Goal: Information Seeking & Learning: Learn about a topic

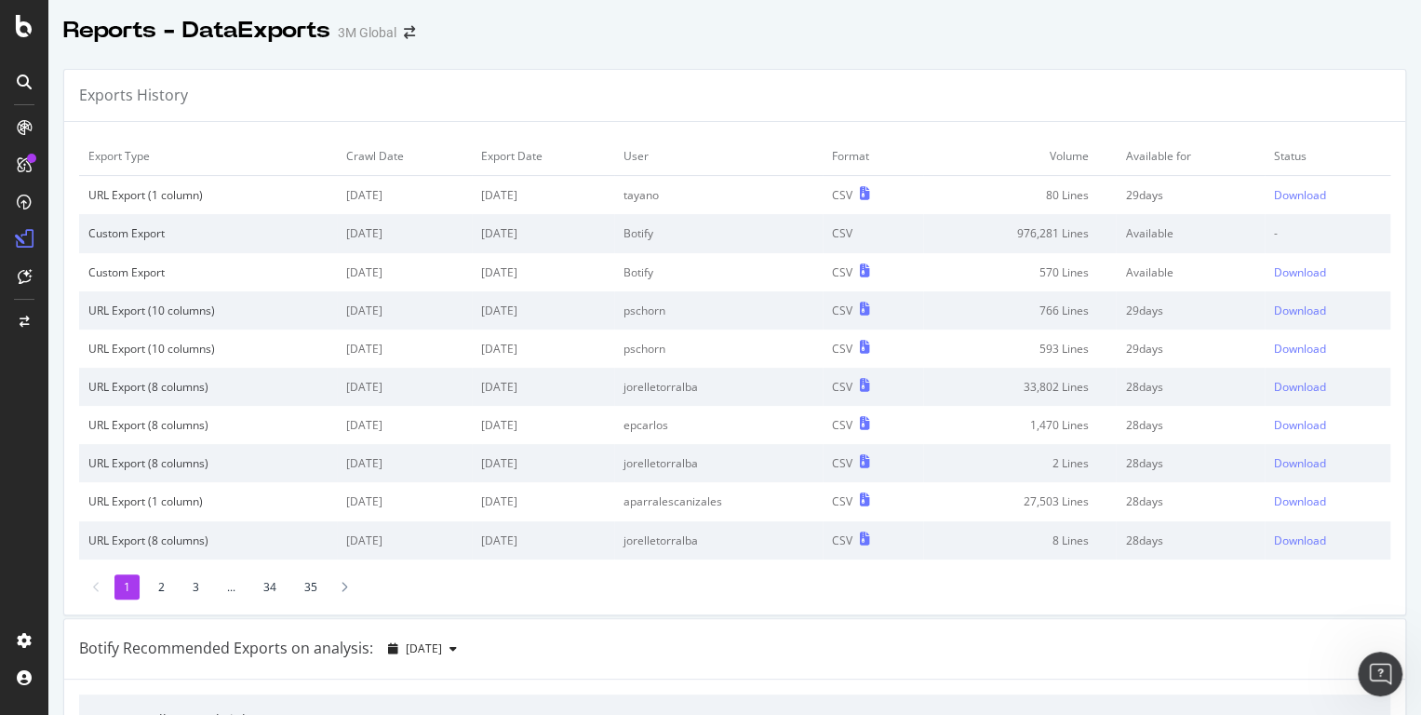
click at [18, 131] on icon at bounding box center [24, 127] width 15 height 15
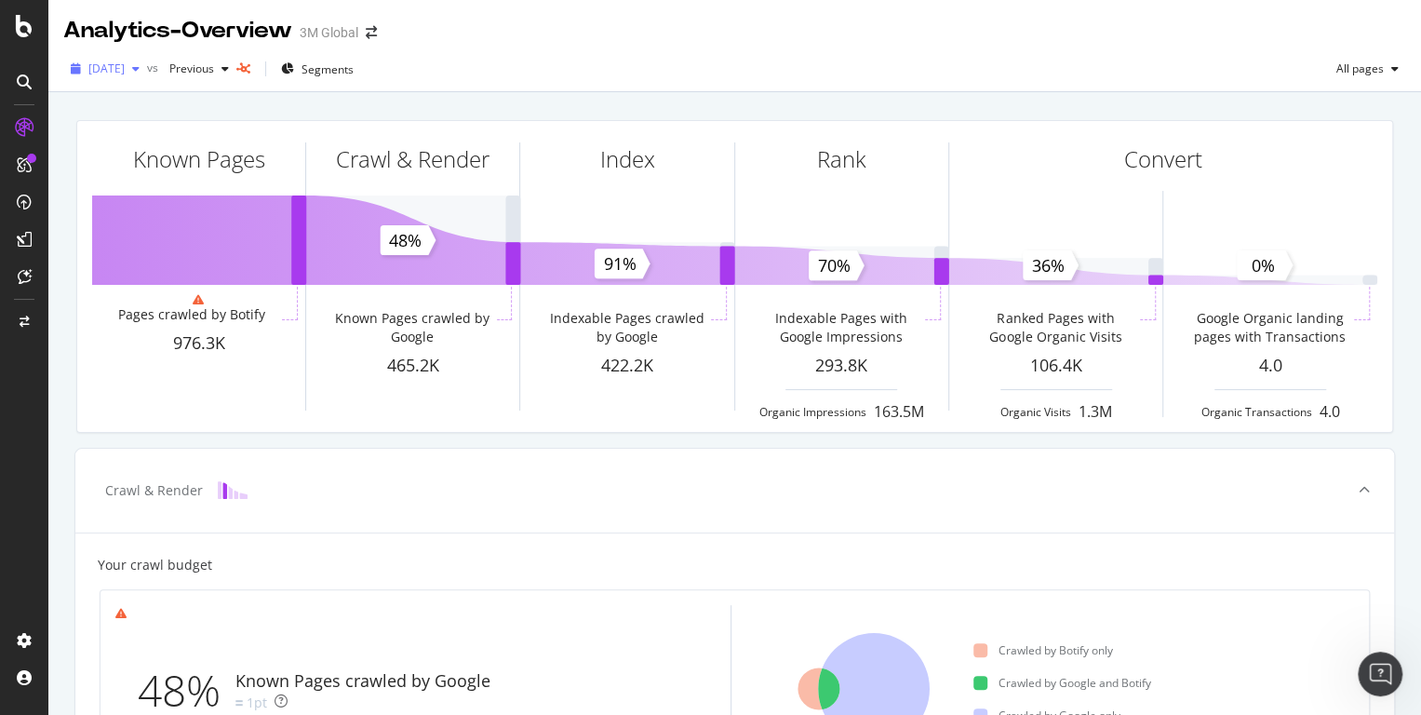
click at [125, 71] on span "[DATE]" at bounding box center [106, 68] width 36 height 16
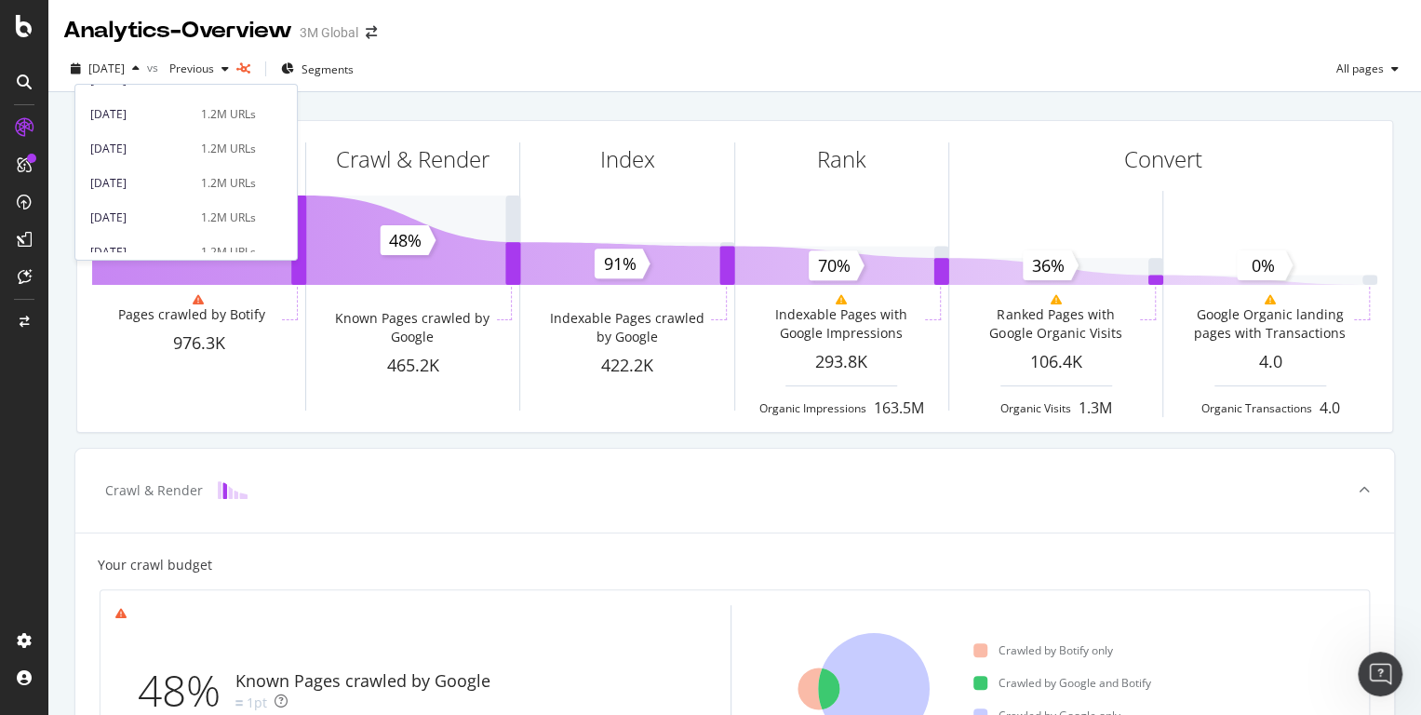
scroll to position [1040, 0]
click at [141, 147] on div "[DATE] 1.2M URLs" at bounding box center [185, 157] width 221 height 27
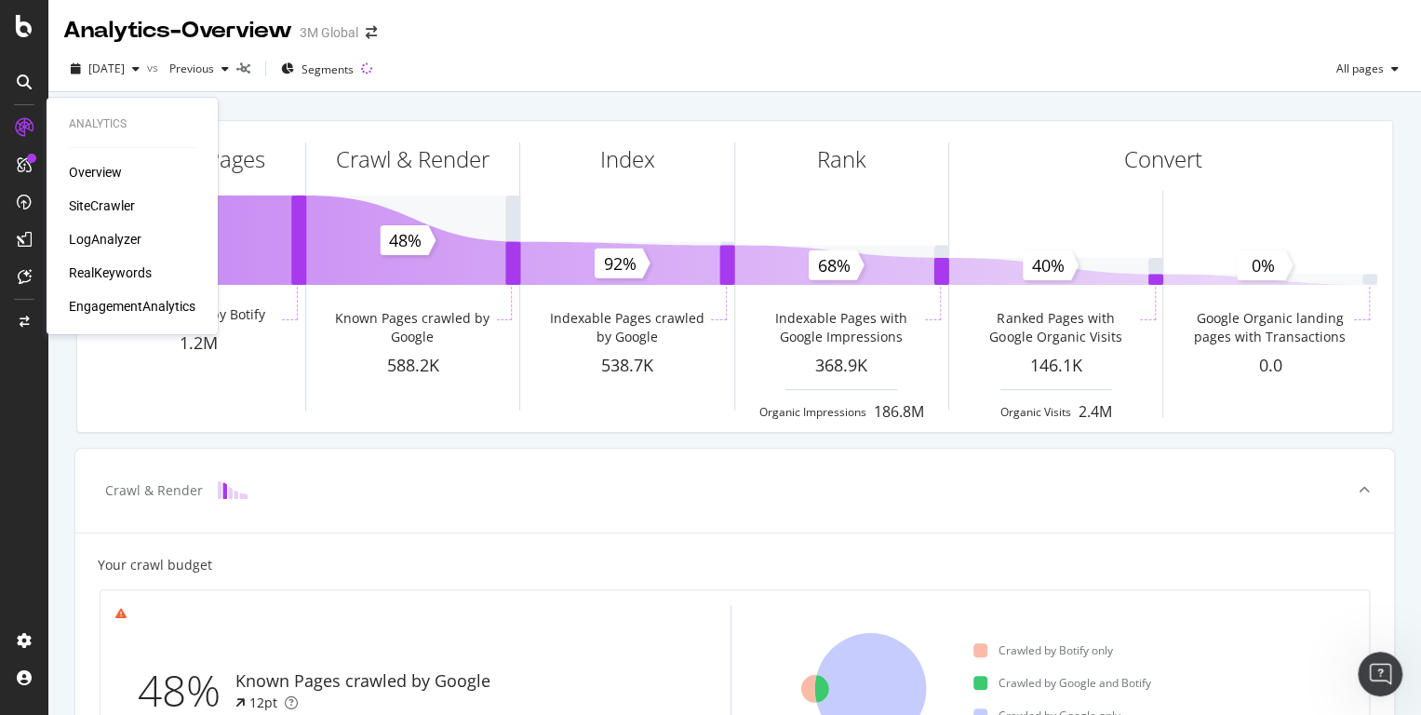
click at [100, 201] on div "SiteCrawler" at bounding box center [102, 205] width 66 height 19
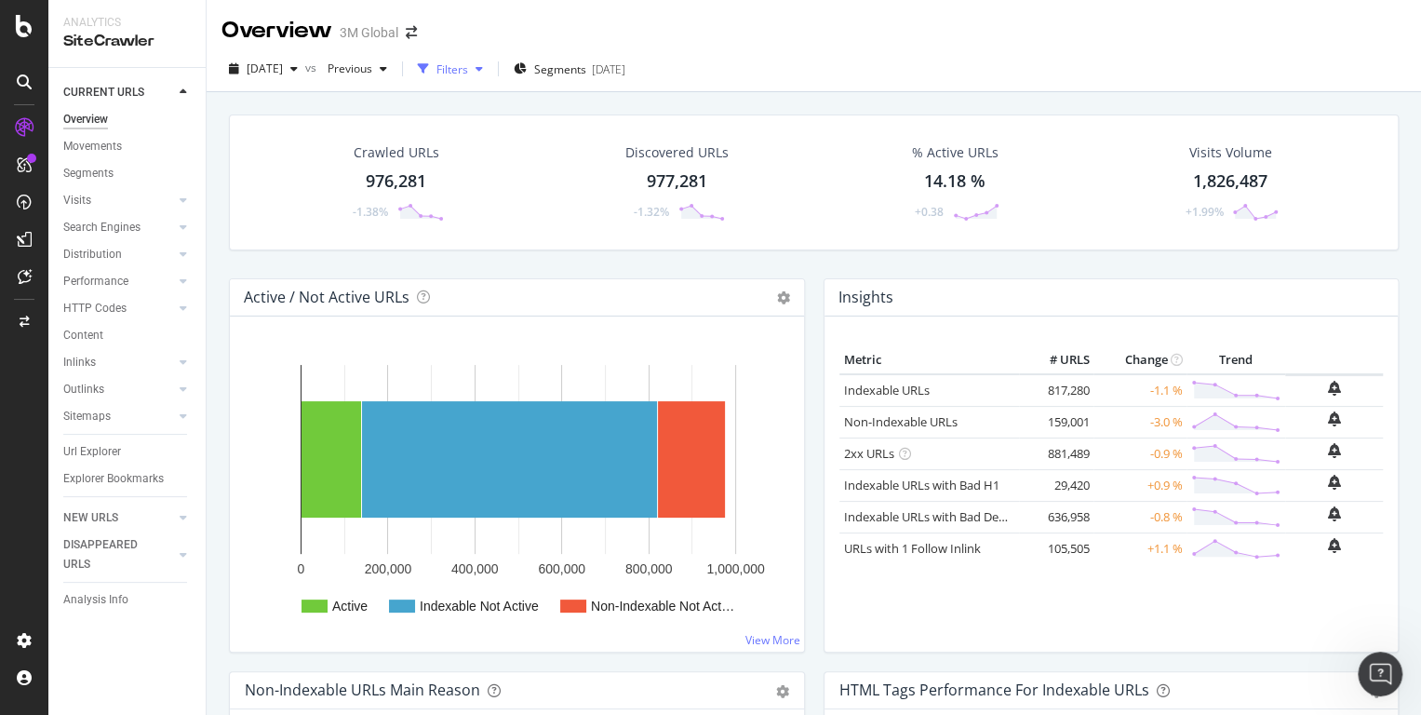
click at [490, 67] on div "button" at bounding box center [479, 68] width 22 height 11
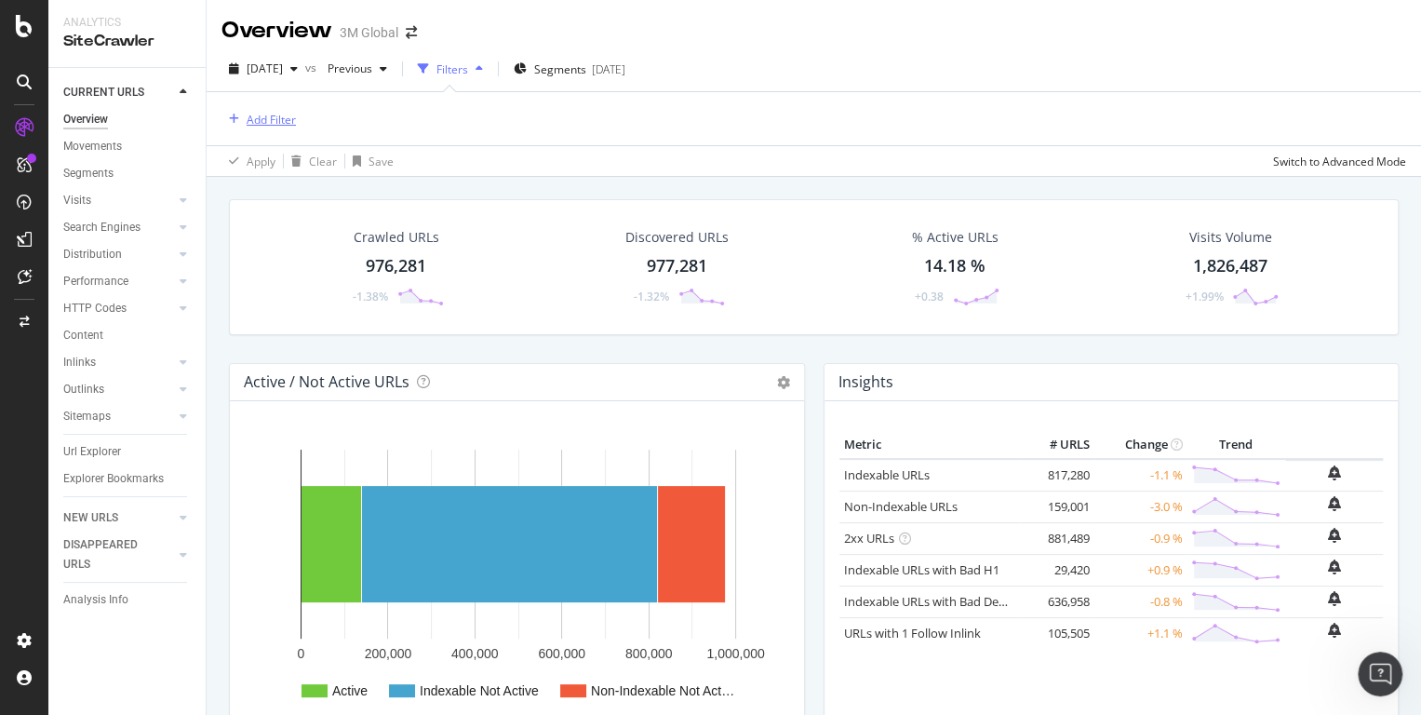
click at [268, 127] on div "Add Filter" at bounding box center [271, 120] width 49 height 16
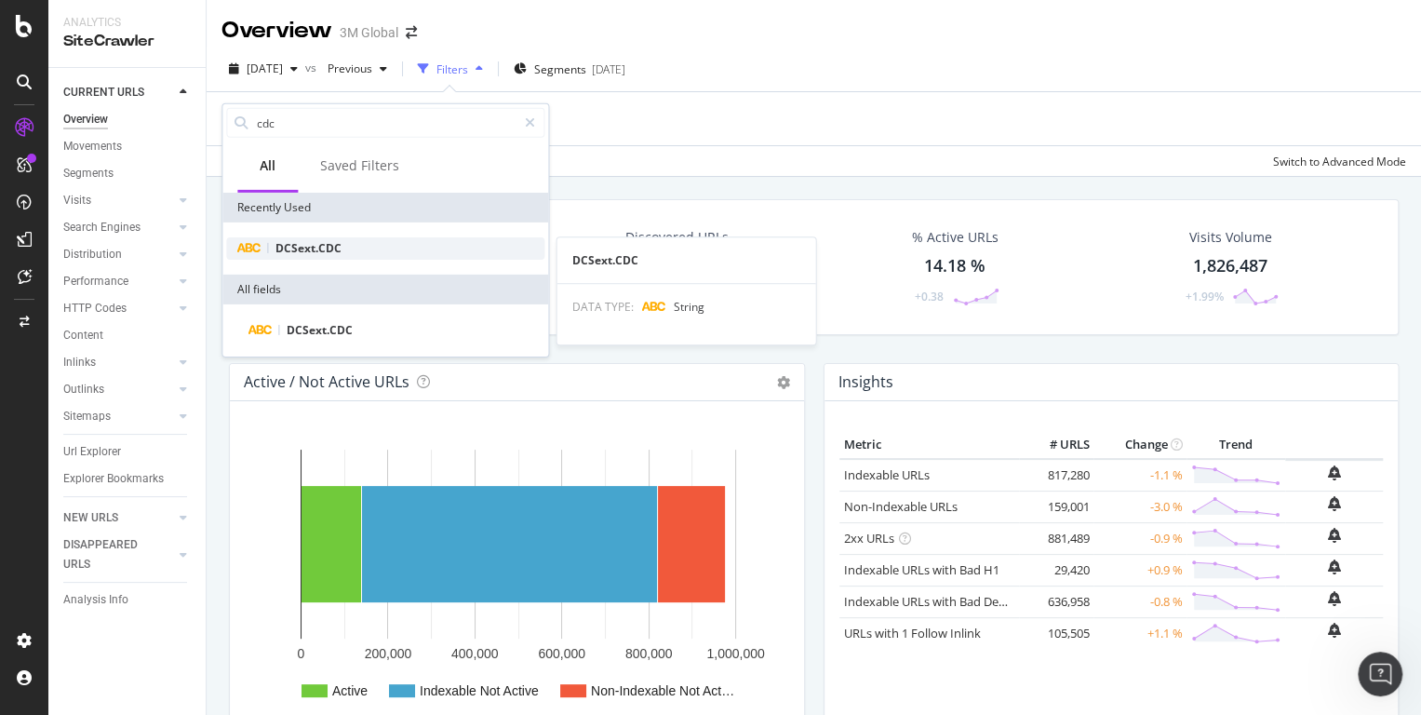
type input "cdc"
click at [323, 254] on span "DCSext.CDC" at bounding box center [308, 248] width 66 height 16
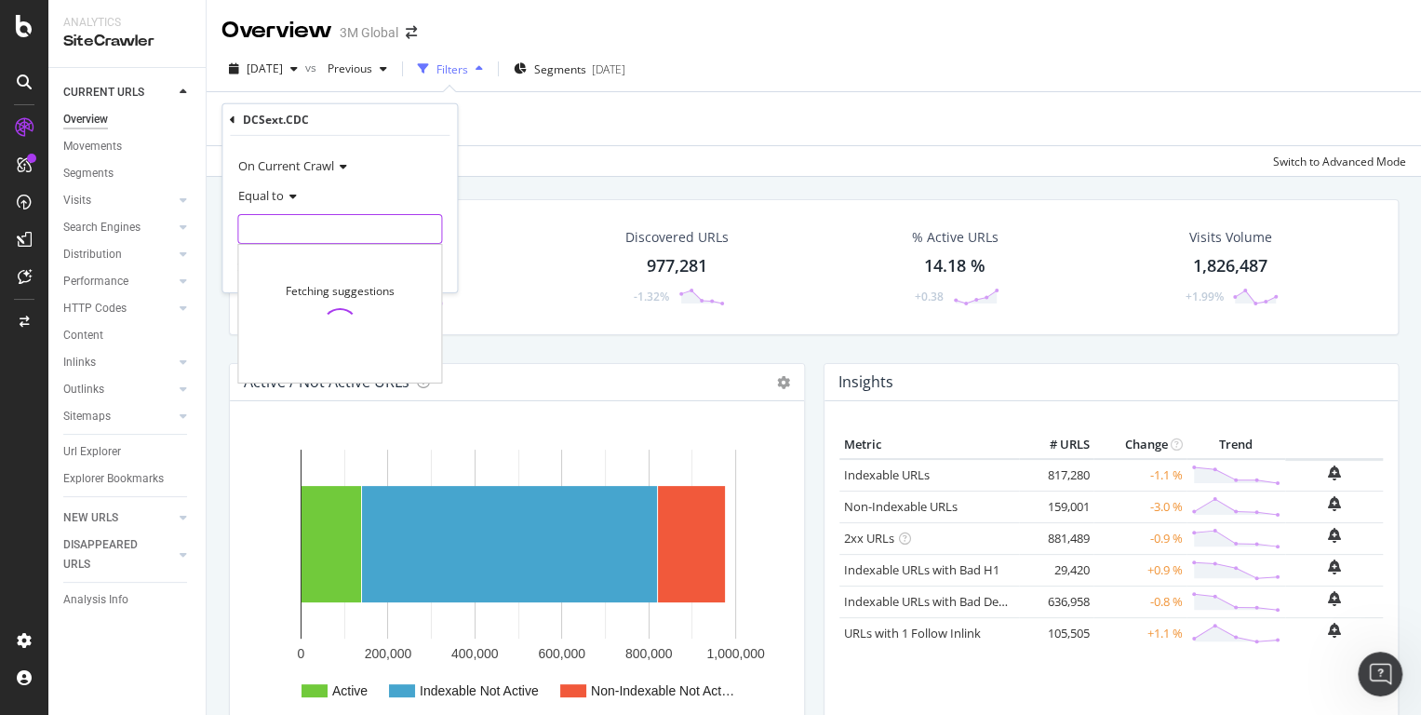
click at [301, 217] on input "text" at bounding box center [339, 229] width 203 height 30
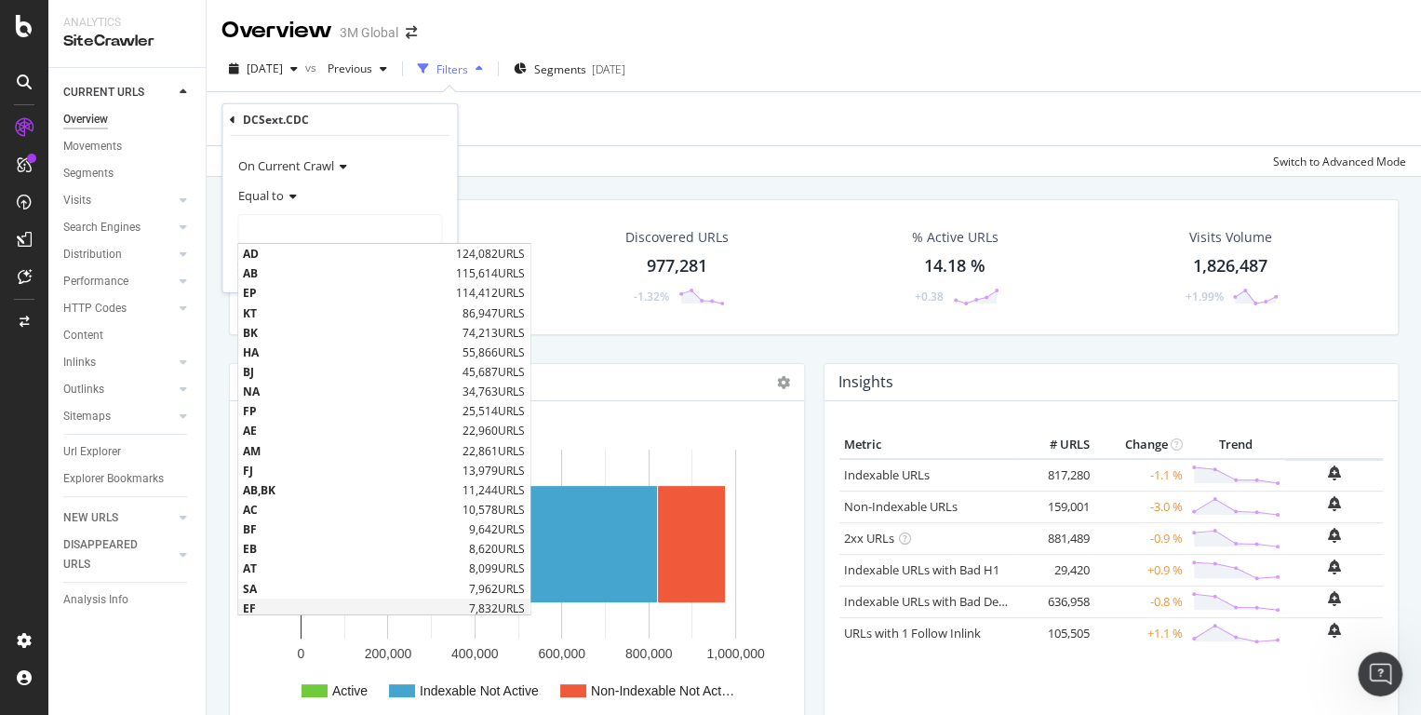
click at [276, 609] on span "EF" at bounding box center [353, 608] width 221 height 16
type input "EF"
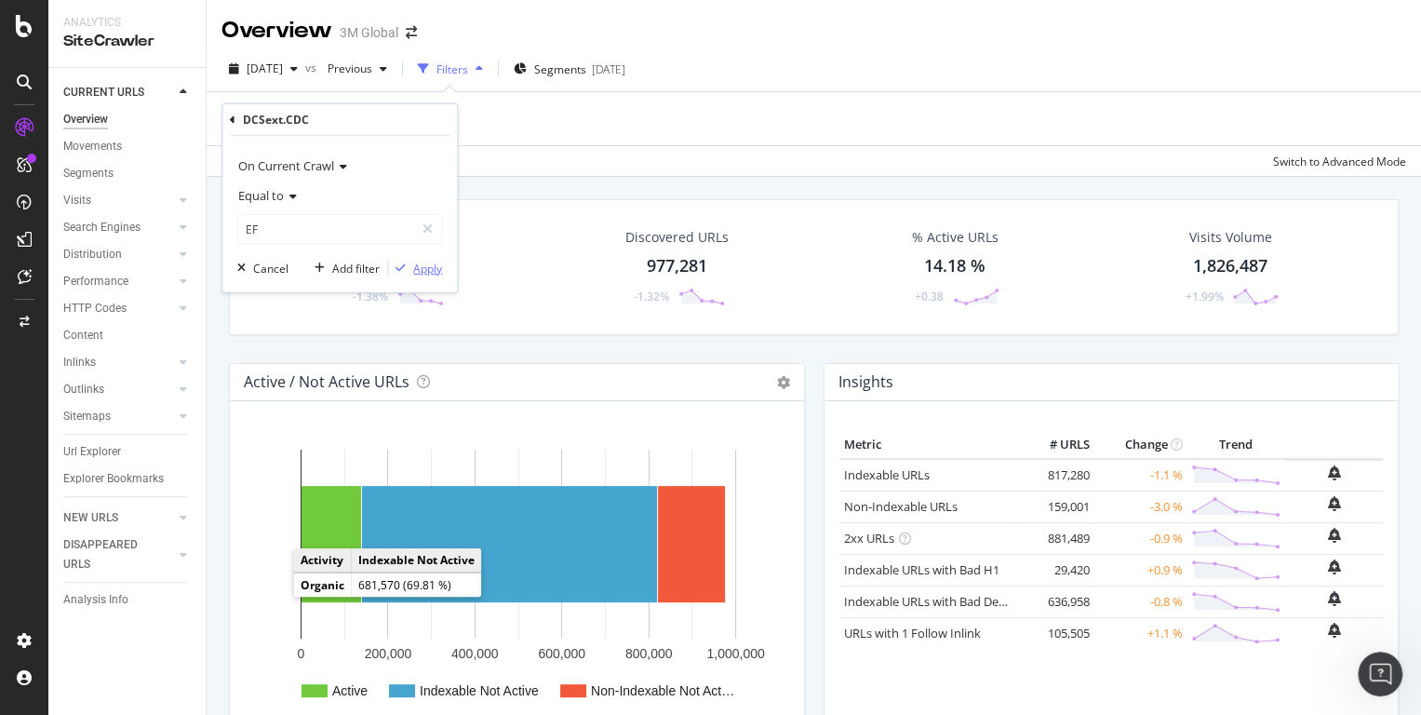
click at [422, 269] on div "Apply" at bounding box center [427, 268] width 29 height 16
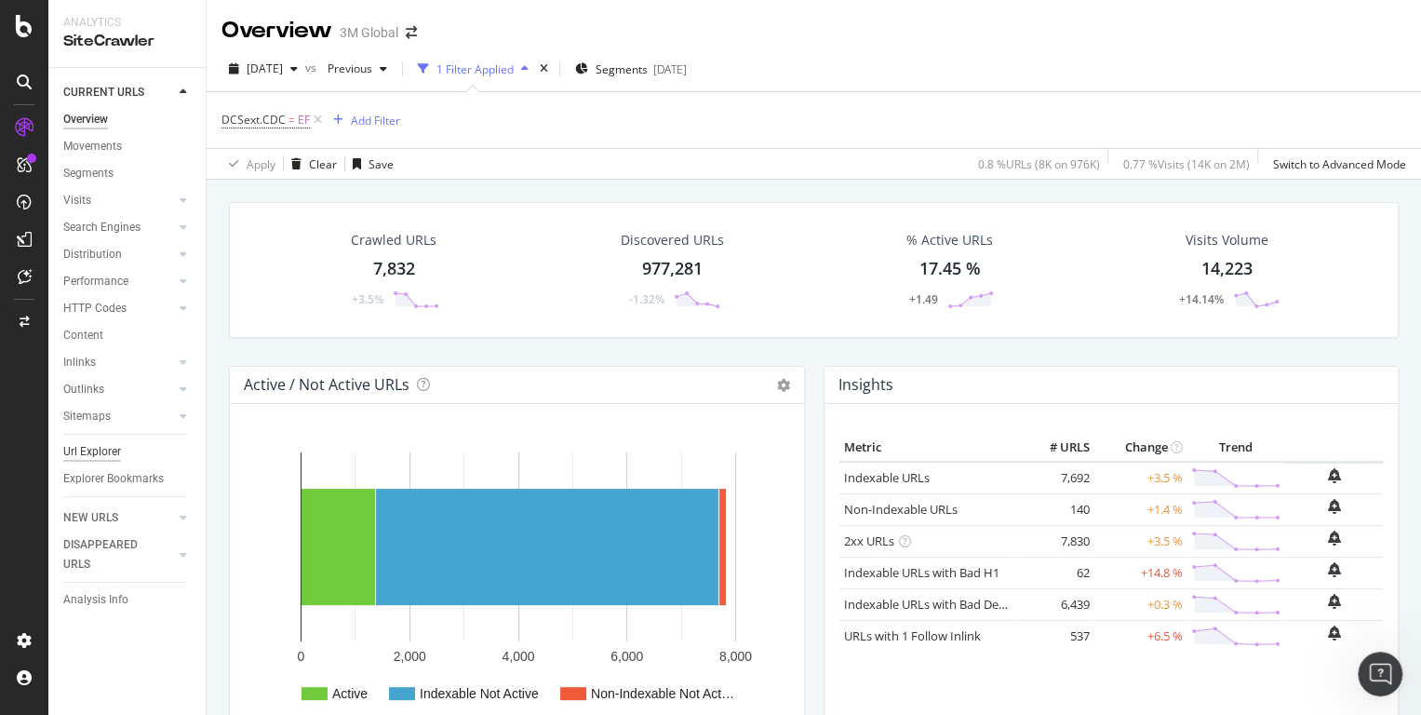
click at [116, 453] on div "Url Explorer" at bounding box center [92, 452] width 58 height 20
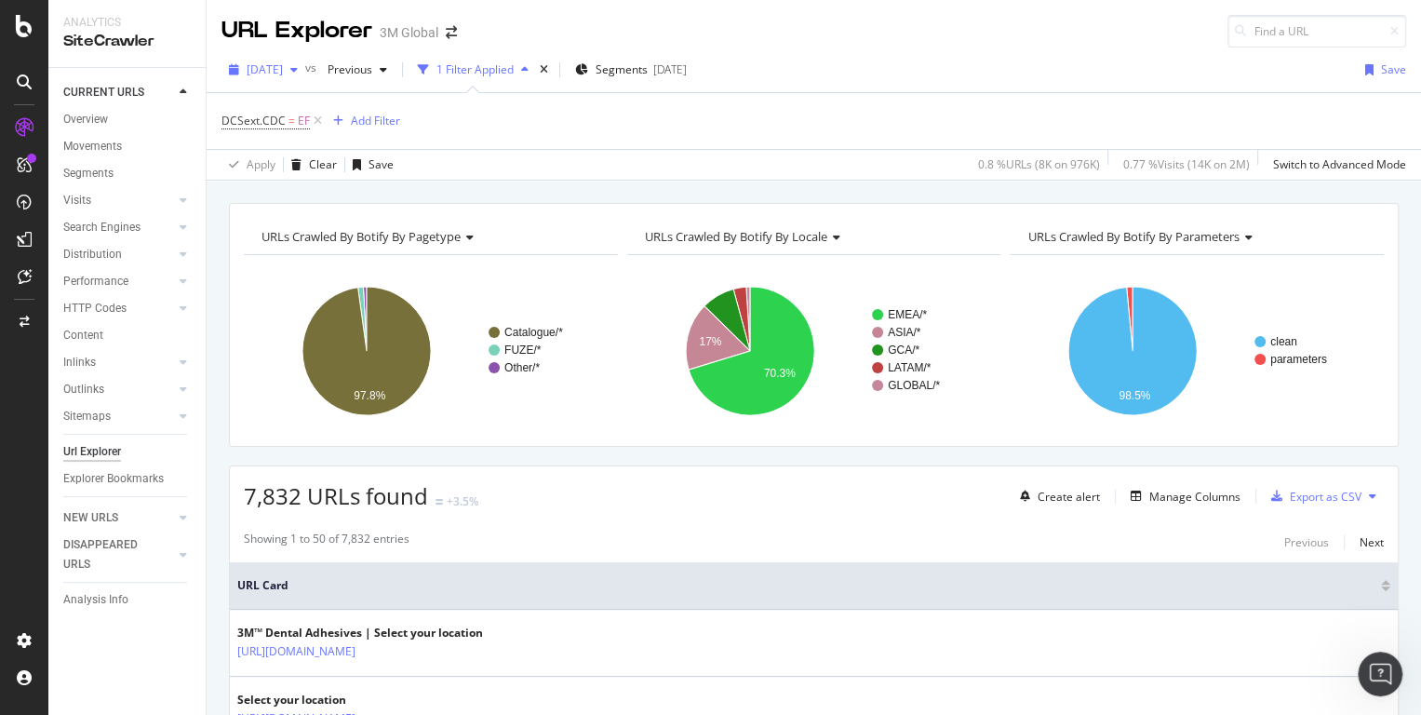
click at [283, 74] on span "[DATE]" at bounding box center [265, 69] width 36 height 16
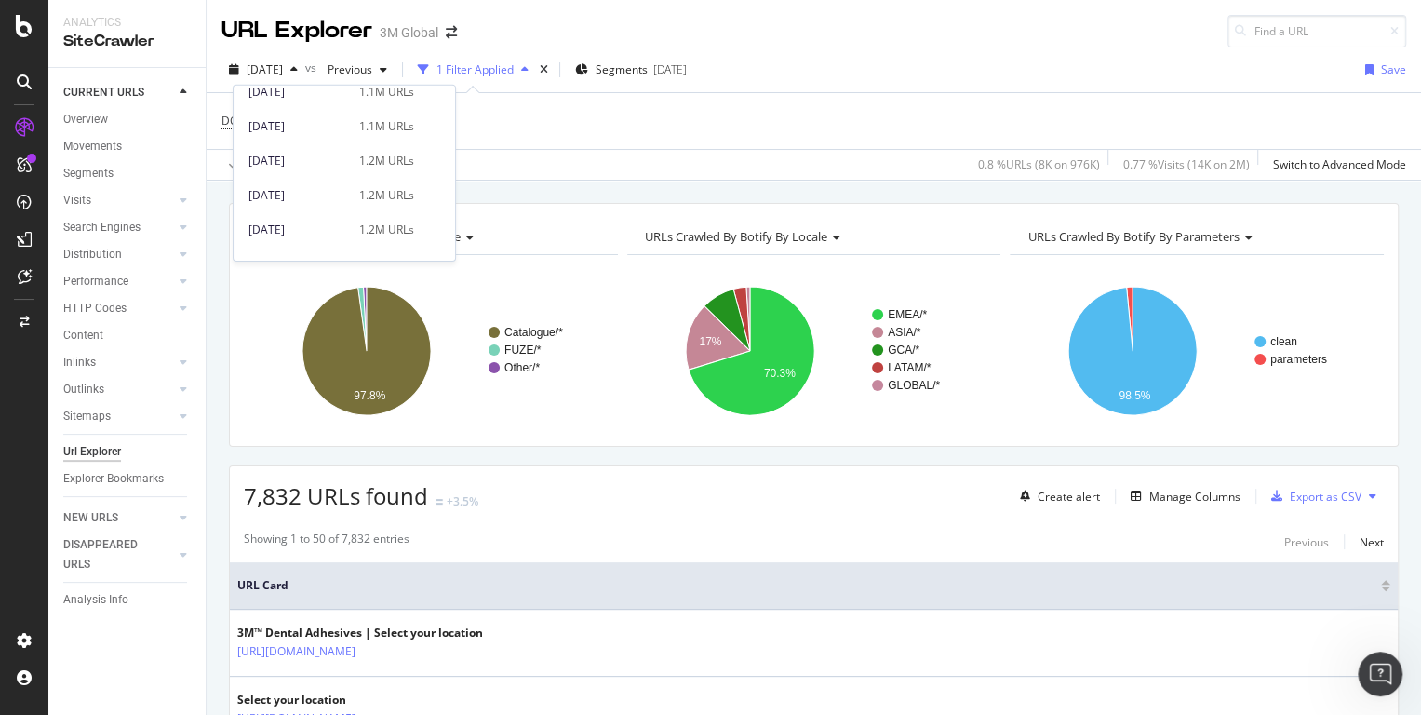
scroll to position [906, 0]
click at [313, 219] on div "[DATE]" at bounding box center [298, 223] width 100 height 17
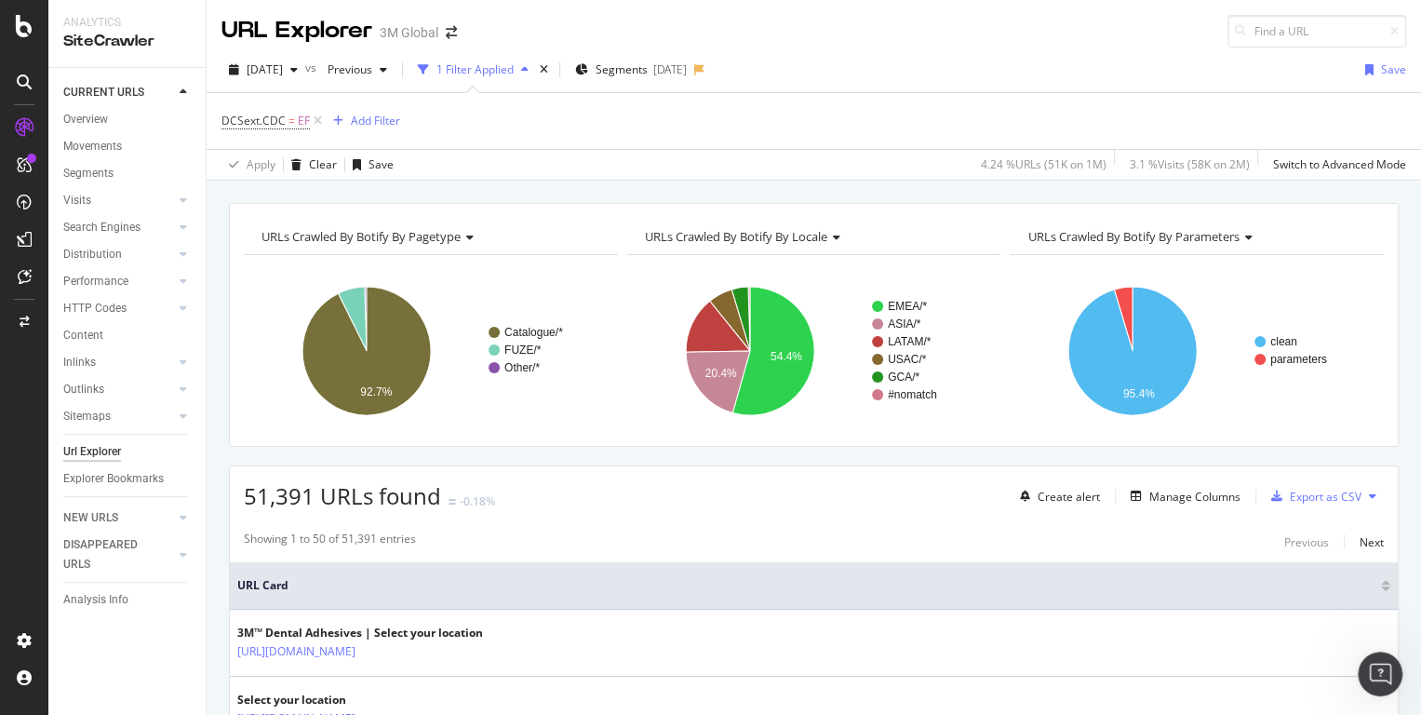
click at [1153, 243] on span "URLs Crawled By Botify By parameters" at bounding box center [1132, 236] width 211 height 17
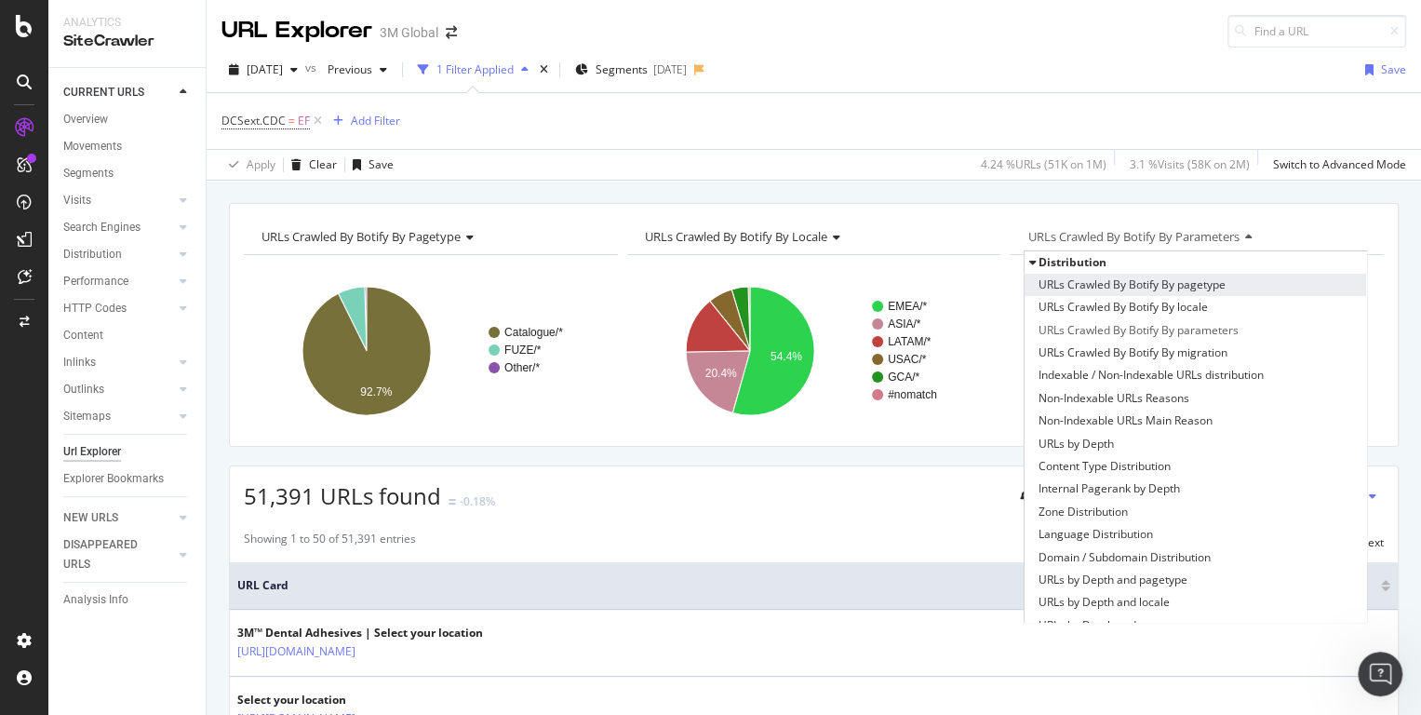
click at [1134, 287] on span "URLs Crawled By Botify By pagetype" at bounding box center [1131, 284] width 187 height 19
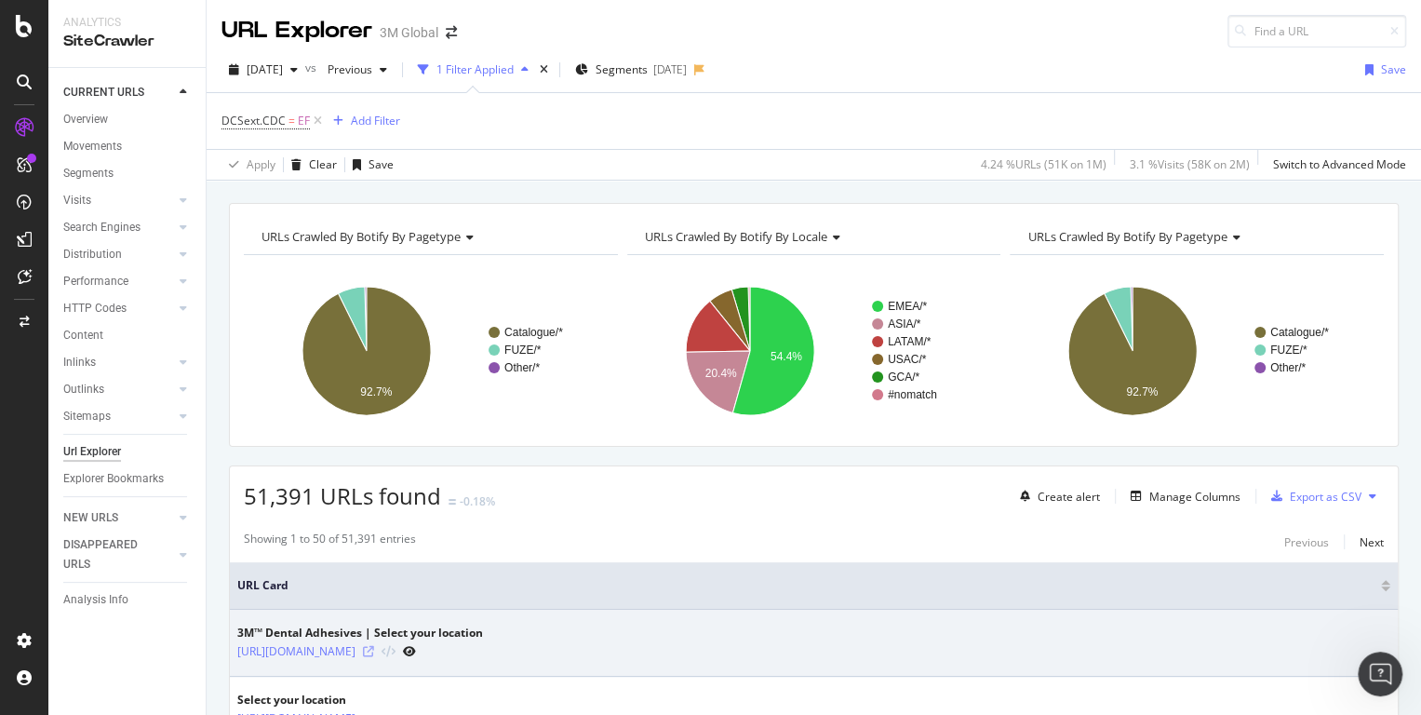
click at [374, 649] on icon at bounding box center [368, 651] width 11 height 11
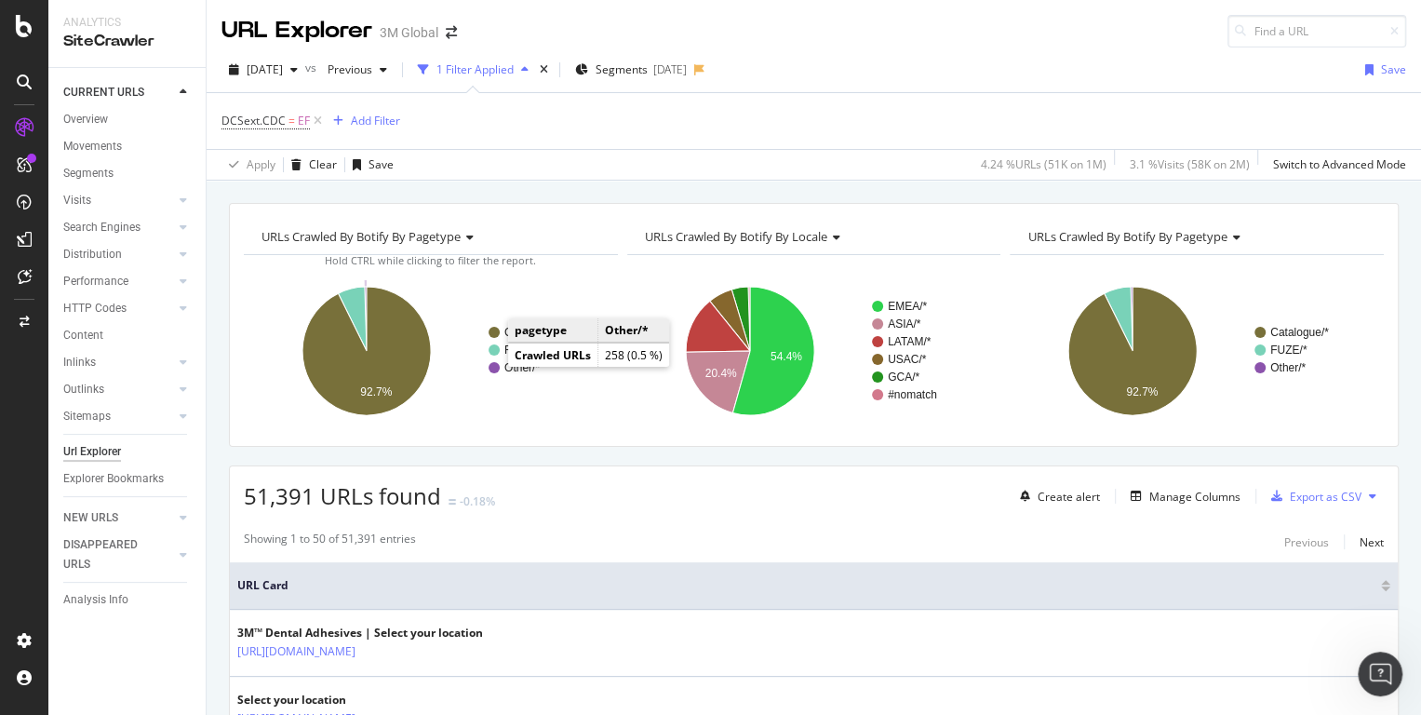
click at [496, 365] on circle "A chart." at bounding box center [494, 367] width 11 height 11
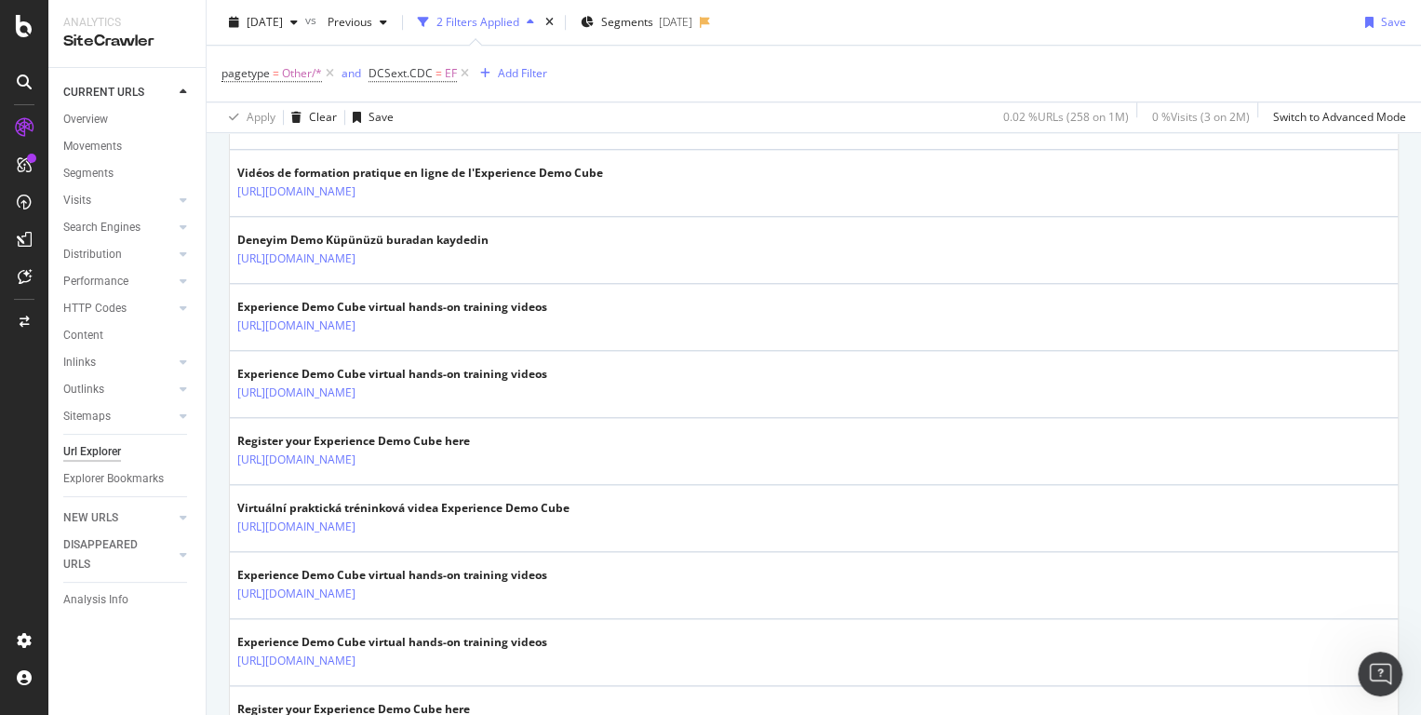
scroll to position [1072, 0]
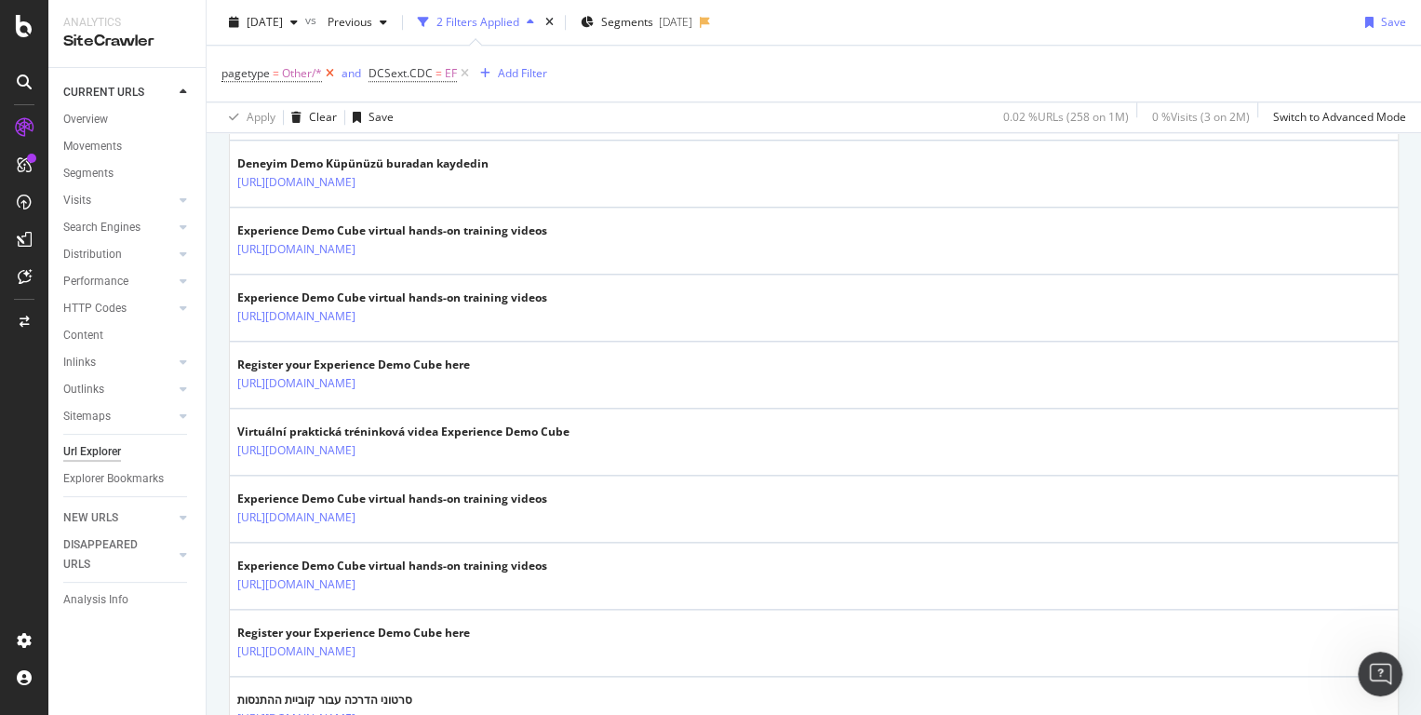
click at [333, 74] on icon at bounding box center [330, 73] width 16 height 19
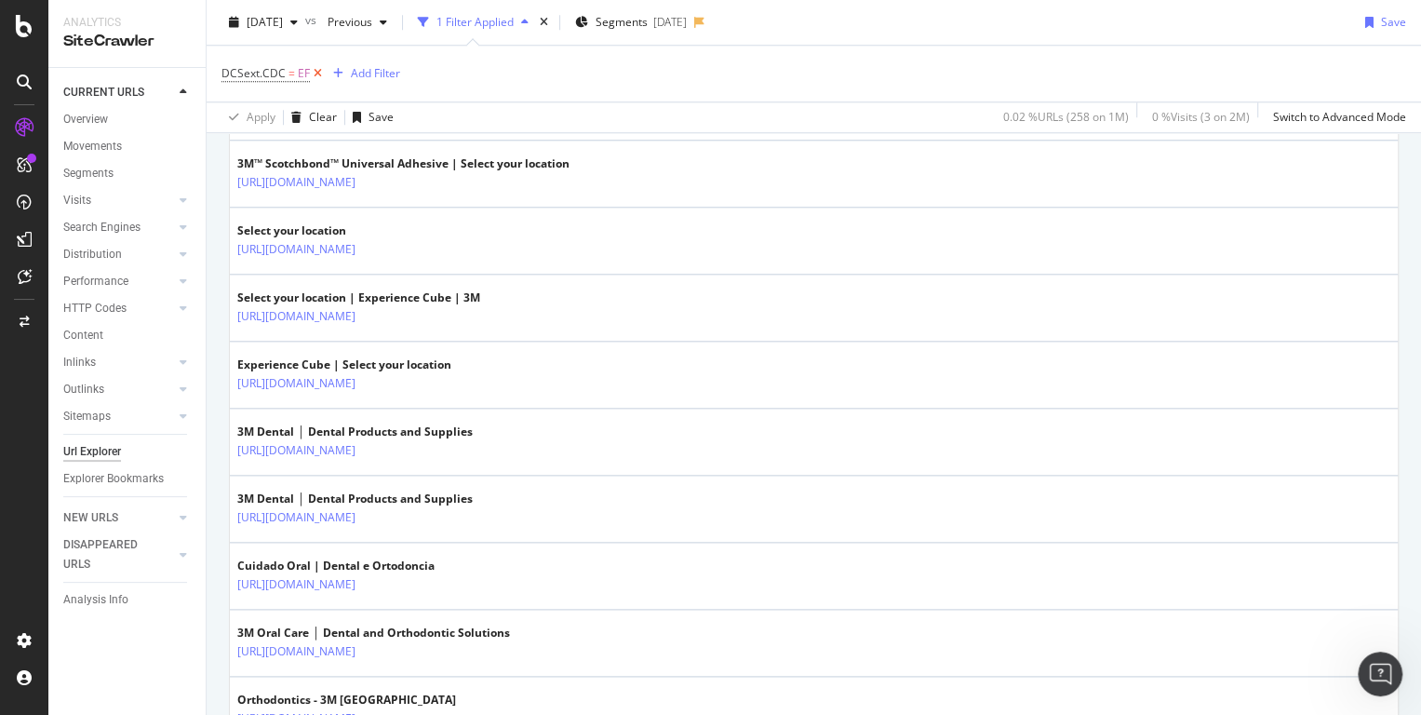
scroll to position [93, 0]
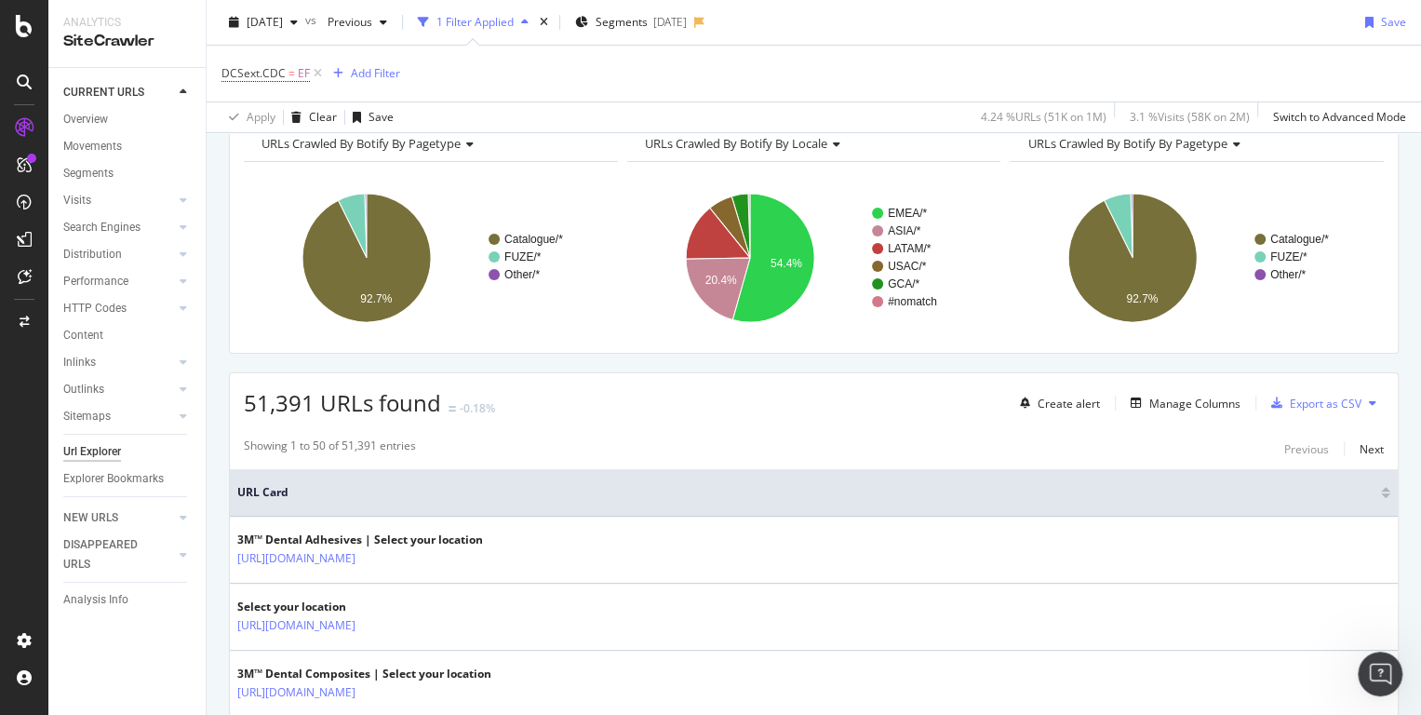
click at [1104, 34] on div "[DATE] vs Previous 1 Filter Applied Segments [DATE] Save" at bounding box center [814, 25] width 1214 height 37
click at [389, 71] on div "Add Filter" at bounding box center [375, 73] width 49 height 16
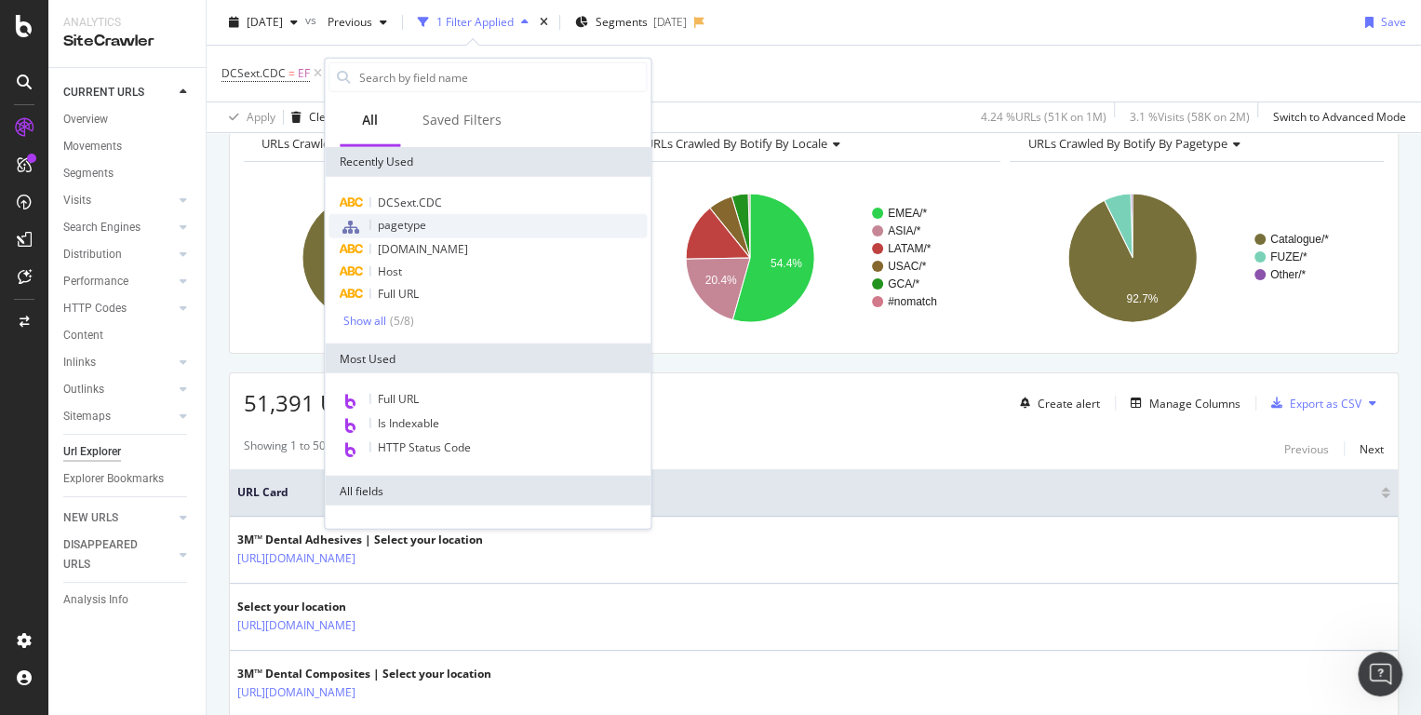
click at [412, 221] on span "pagetype" at bounding box center [402, 225] width 48 height 16
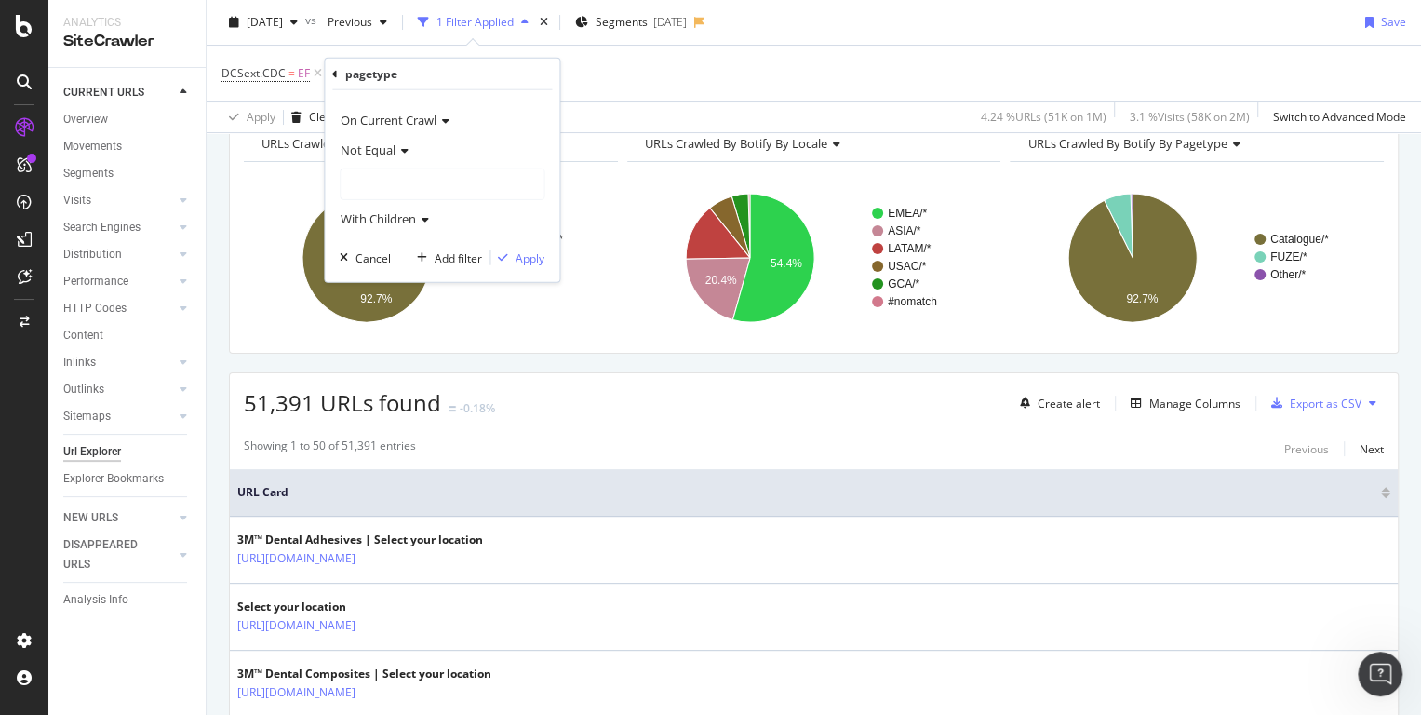
click at [388, 156] on span "Not Equal" at bounding box center [368, 149] width 55 height 17
click at [380, 188] on div "Equal" at bounding box center [443, 188] width 199 height 24
click at [381, 189] on span "Catalogue/Product-Detail-Page" at bounding box center [426, 184] width 171 height 17
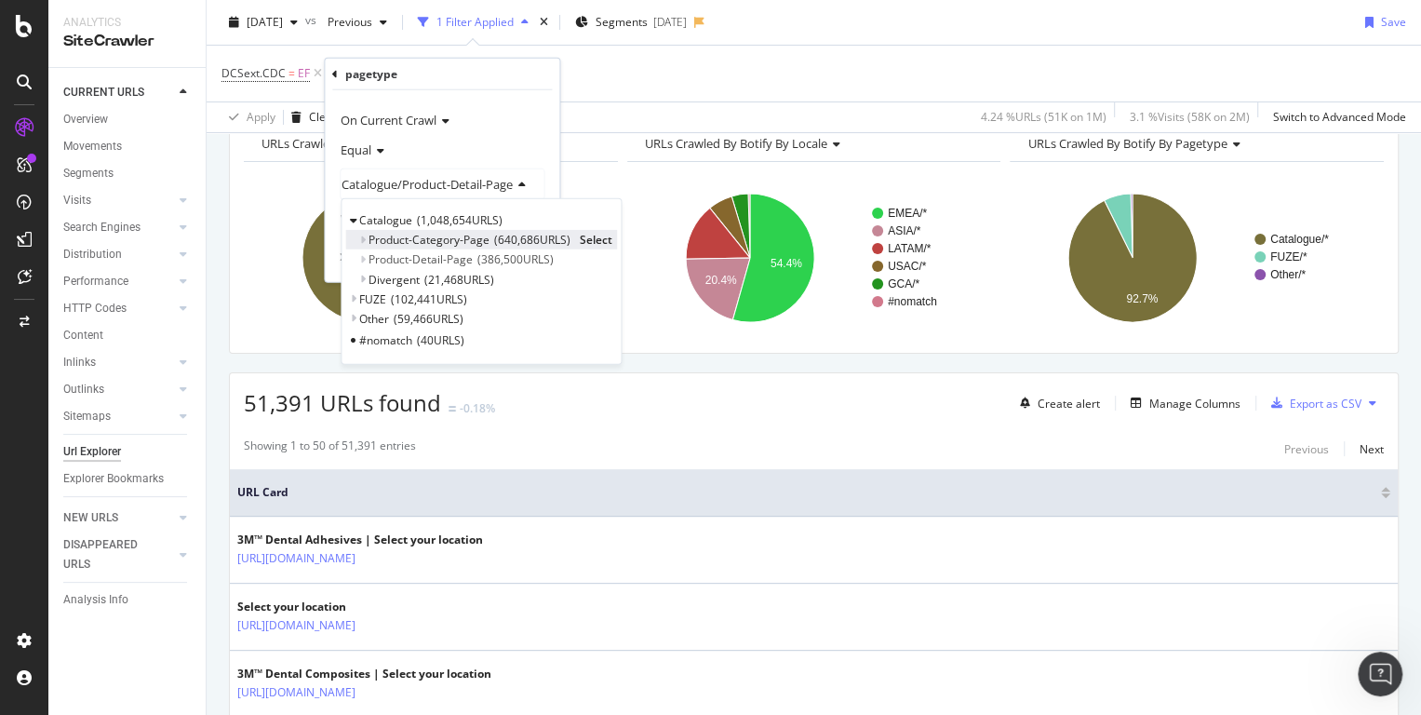
click at [602, 242] on span "Select" at bounding box center [596, 240] width 33 height 16
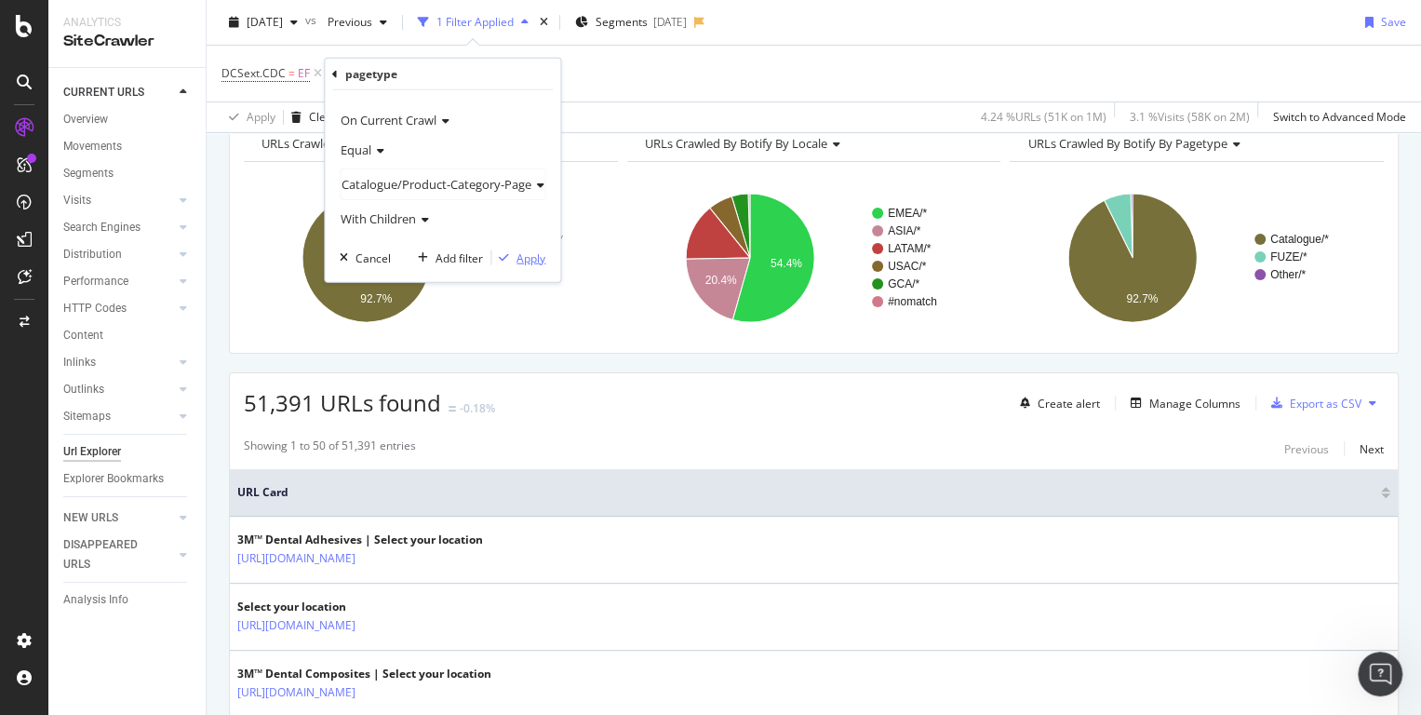
click at [519, 263] on div "Apply" at bounding box center [530, 257] width 29 height 16
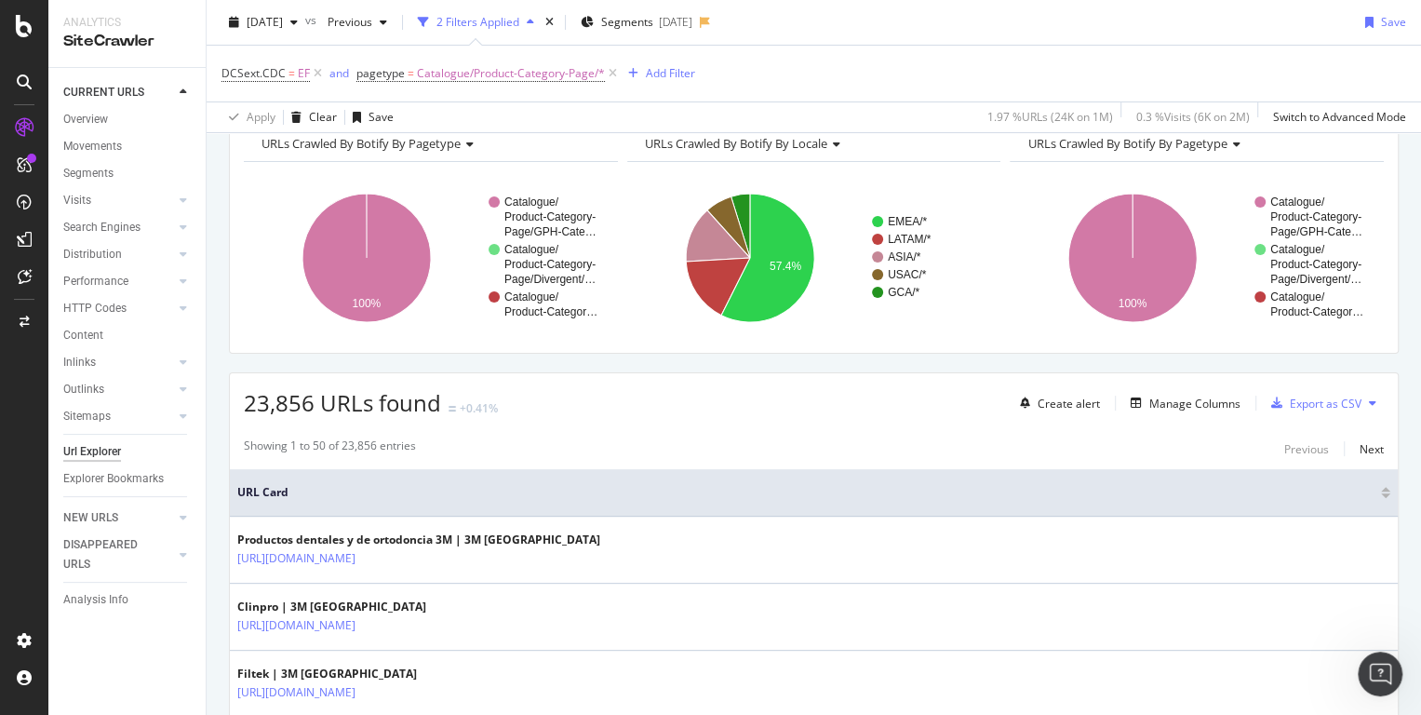
click at [1154, 47] on div "DCSext.CDC = EF and pagetype = Catalogue/Product-Category-Page/* Add Filter" at bounding box center [813, 74] width 1185 height 56
click at [580, 82] on span "Catalogue/Product-Category-Page/*" at bounding box center [511, 73] width 188 height 26
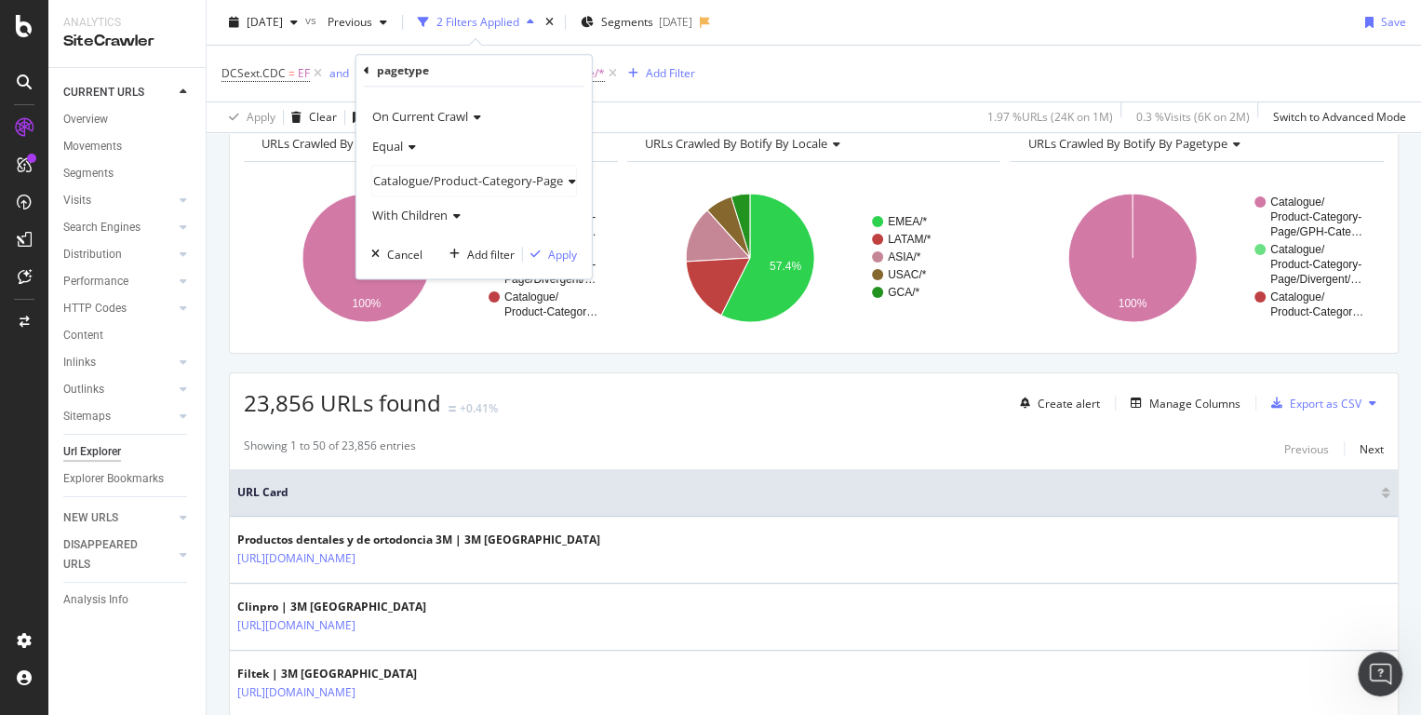
click at [466, 187] on span "Catalogue/Product-Category-Page" at bounding box center [468, 180] width 190 height 17
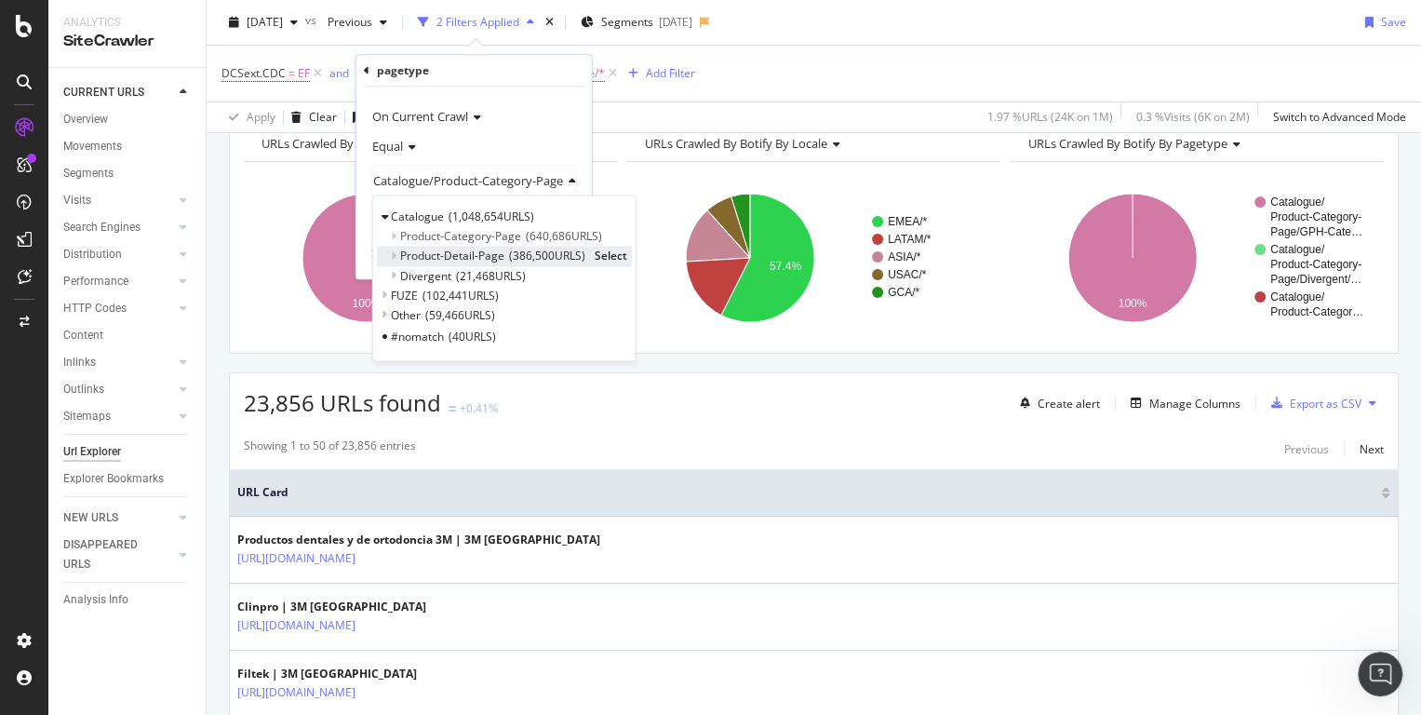
click at [450, 247] on div "Product-Detail-Page 386,500 URLS Select" at bounding box center [504, 257] width 255 height 20
click at [617, 254] on span "Select" at bounding box center [611, 256] width 33 height 16
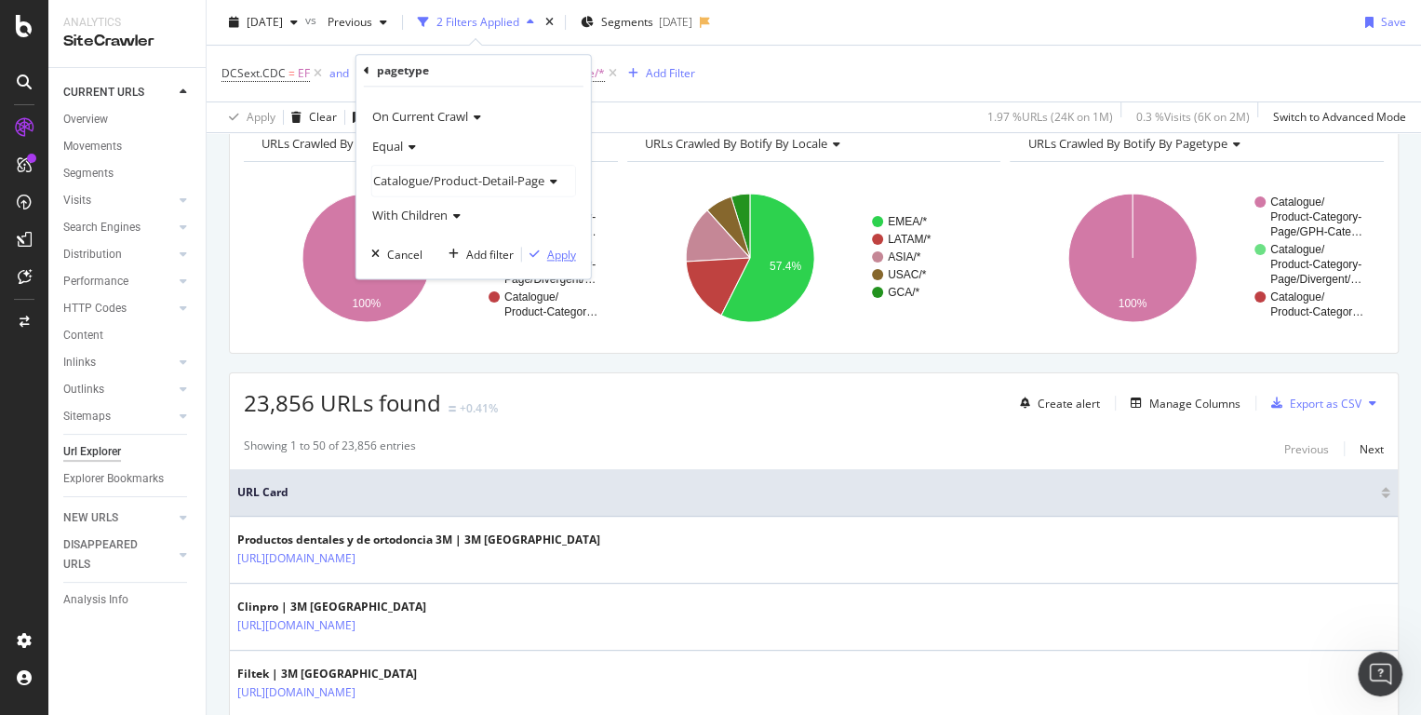
click at [550, 252] on div "Apply" at bounding box center [561, 255] width 29 height 16
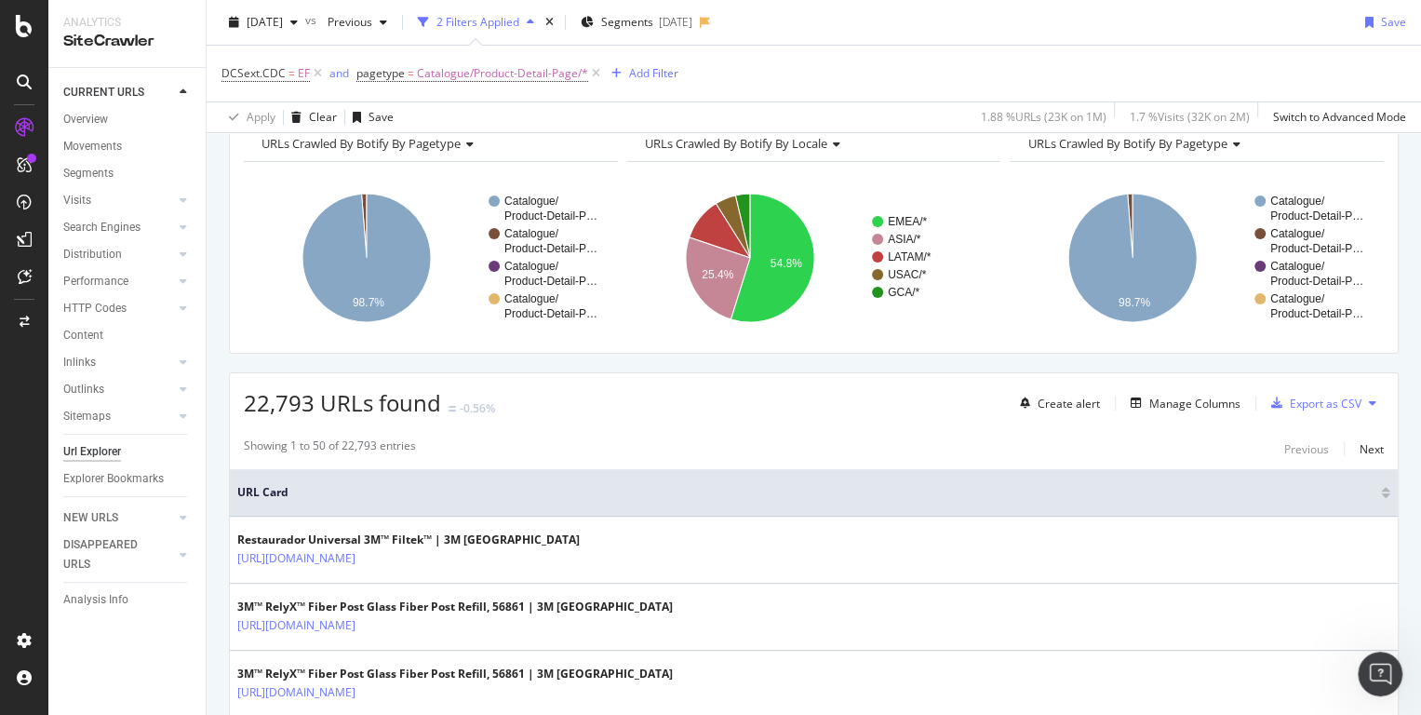
click at [1163, 33] on div "[DATE] vs Previous 2 Filters Applied Segments [DATE] Save" at bounding box center [814, 25] width 1214 height 37
